Goal: Information Seeking & Learning: Learn about a topic

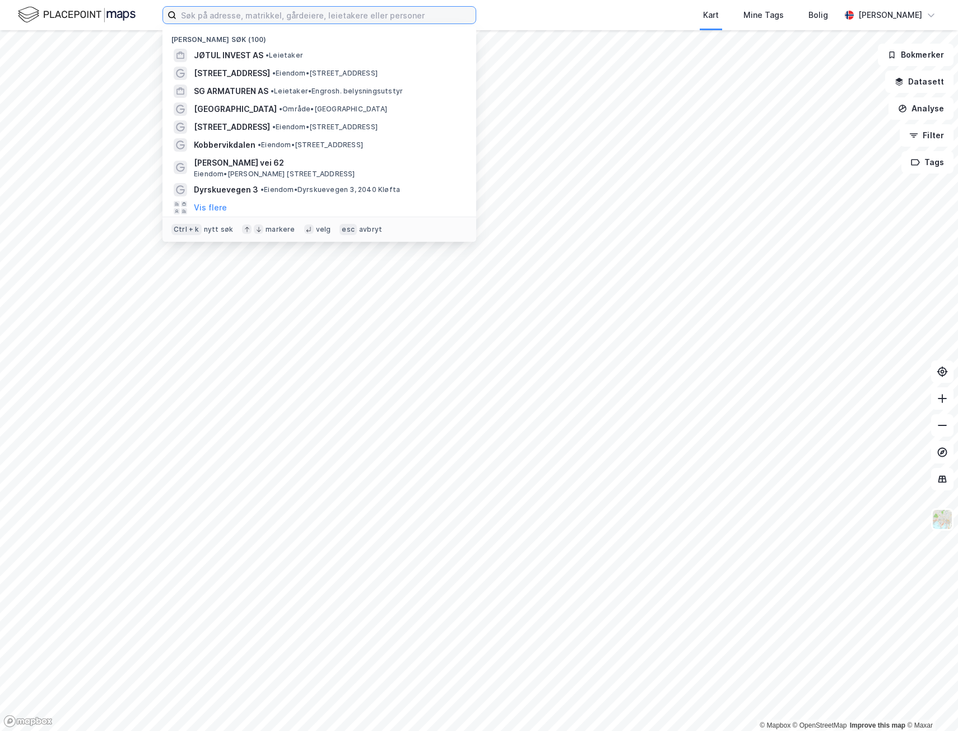
click at [213, 20] on input at bounding box center [325, 15] width 299 height 17
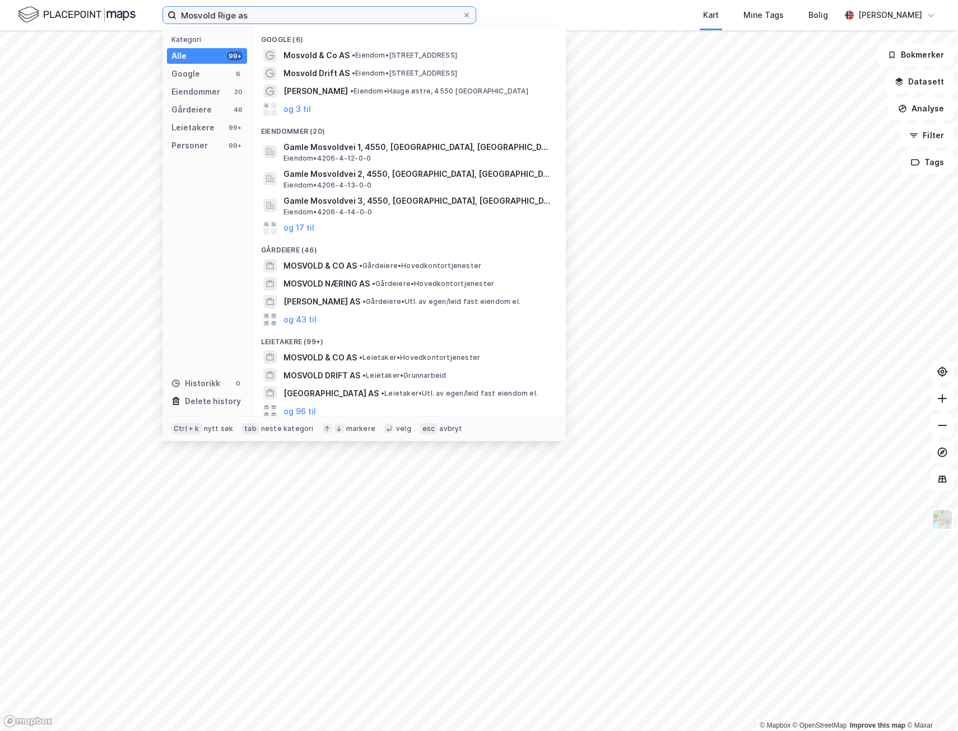
type input "Mosvold Rige as"
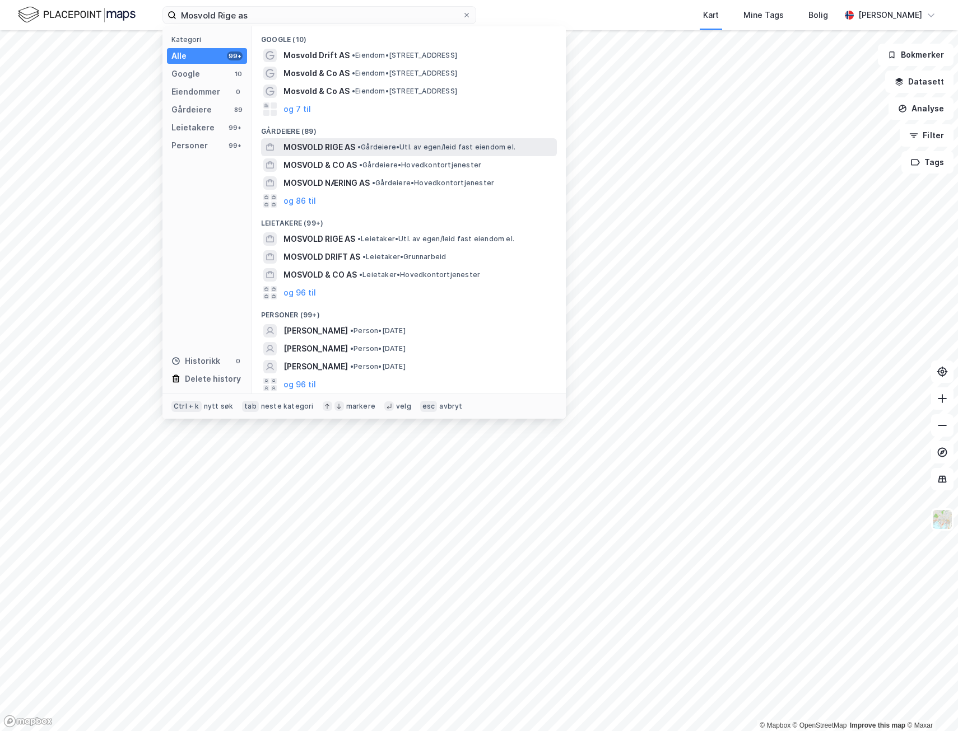
click at [325, 143] on span "MOSVOLD RIGE AS" at bounding box center [319, 147] width 72 height 13
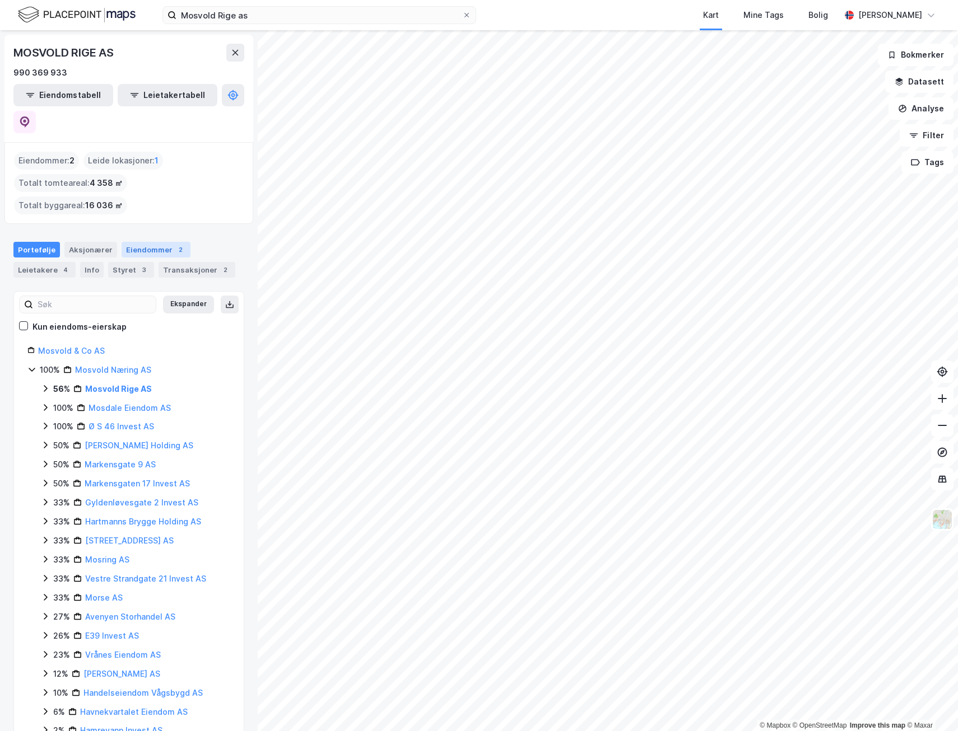
click at [142, 242] on div "Eiendommer 2" at bounding box center [156, 250] width 69 height 16
